Goal: Check status: Check status

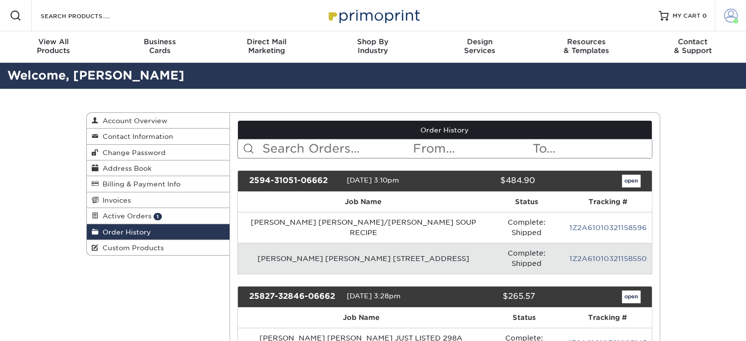
click at [733, 11] on span at bounding box center [731, 16] width 14 height 14
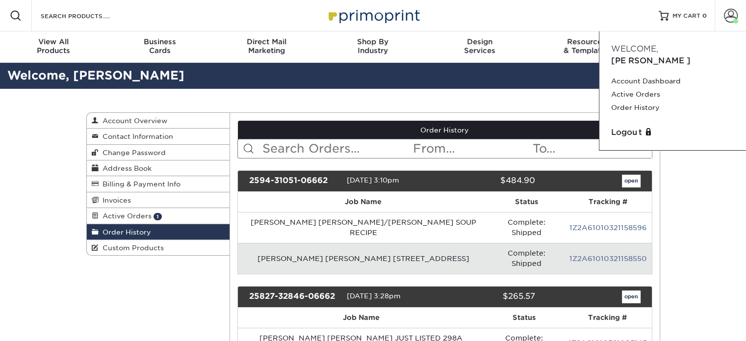
click at [252, 208] on th "Job Name" at bounding box center [363, 202] width 251 height 20
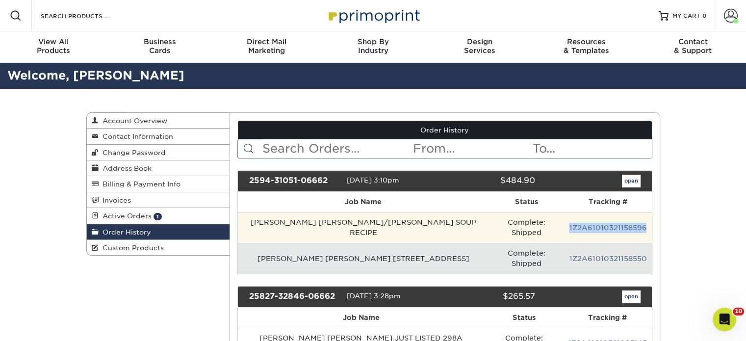
drag, startPoint x: 645, startPoint y: 221, endPoint x: 564, endPoint y: 220, distance: 81.4
click at [564, 220] on td "1Z2A61010321158596" at bounding box center [607, 227] width 87 height 31
copy link "1Z2A61010321158596"
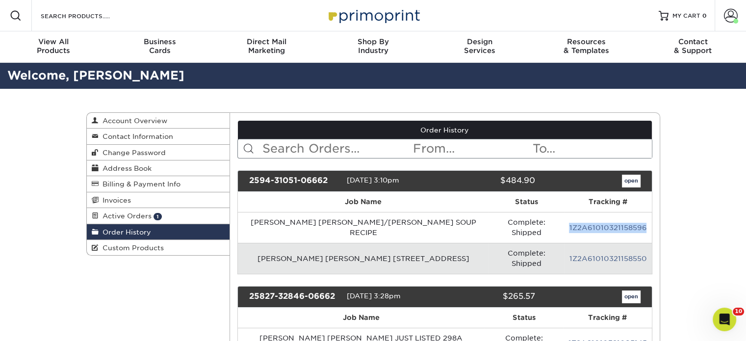
click at [614, 224] on link "1Z2A61010321158596" at bounding box center [607, 228] width 77 height 8
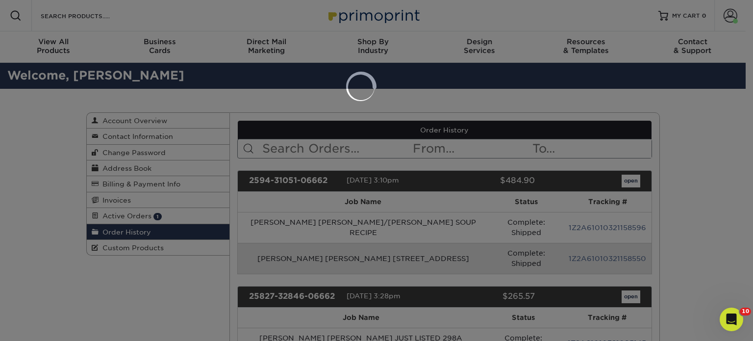
click at [141, 208] on div at bounding box center [376, 170] width 753 height 341
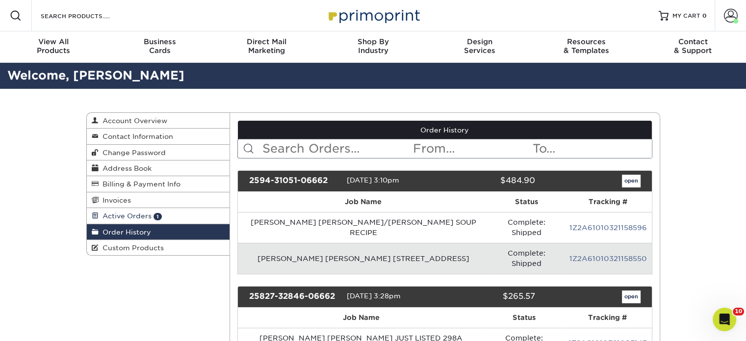
drag, startPoint x: 142, startPoint y: 211, endPoint x: 159, endPoint y: 225, distance: 21.7
click at [142, 211] on link "Active Orders 1" at bounding box center [158, 216] width 143 height 16
